Goal: Information Seeking & Learning: Learn about a topic

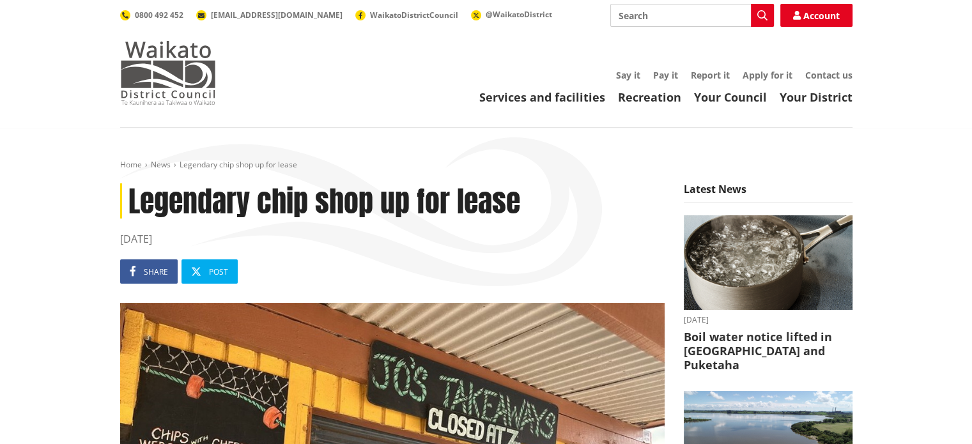
click at [155, 82] on img at bounding box center [168, 73] width 96 height 64
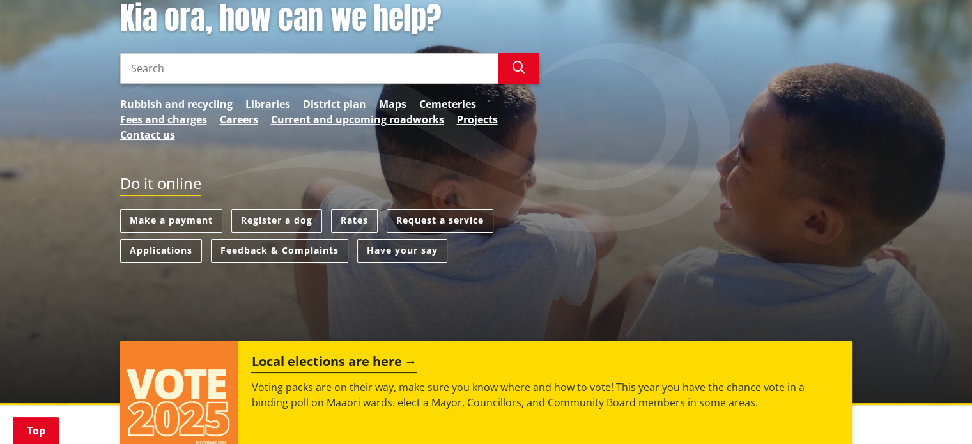
scroll to position [192, 0]
click at [201, 104] on link "Rubbish and recycling" at bounding box center [176, 104] width 112 height 15
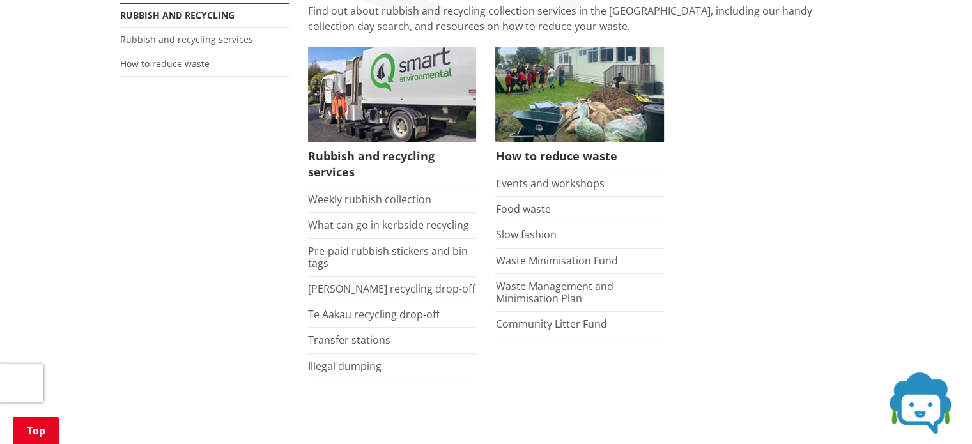
scroll to position [256, 0]
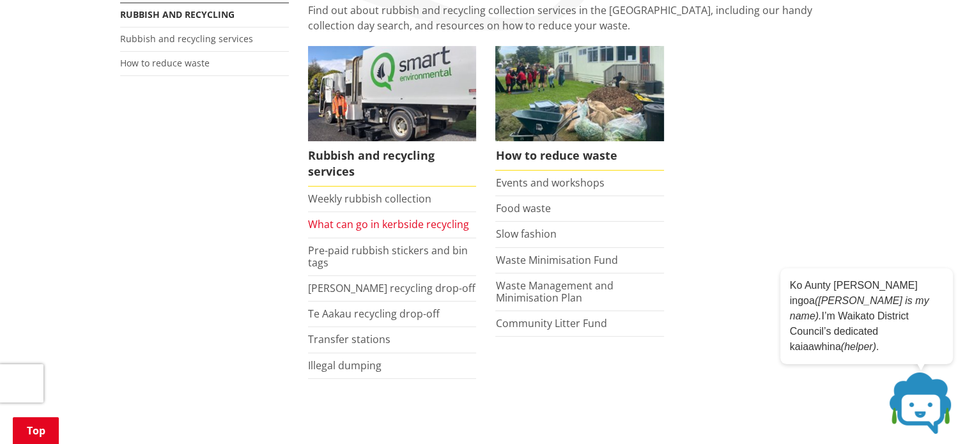
click at [418, 226] on link "What can go in kerbside recycling" at bounding box center [388, 224] width 161 height 14
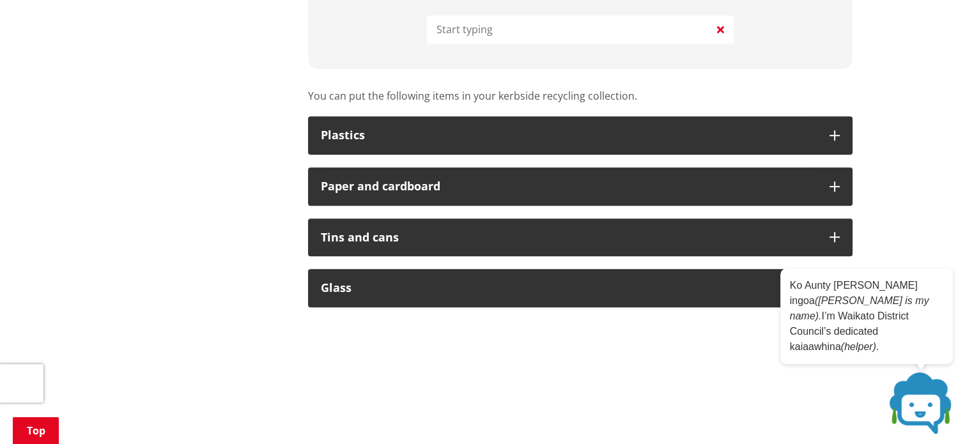
scroll to position [767, 0]
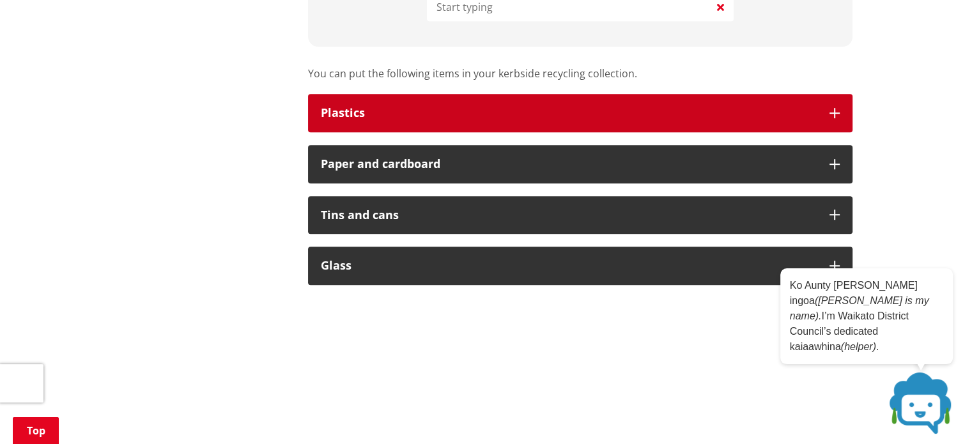
click at [432, 117] on div "Plastics" at bounding box center [569, 113] width 496 height 13
